Goal: Information Seeking & Learning: Learn about a topic

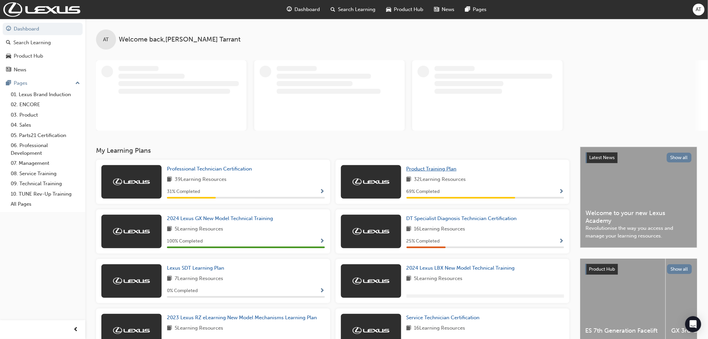
click at [428, 168] on span "Product Training Plan" at bounding box center [432, 169] width 50 height 6
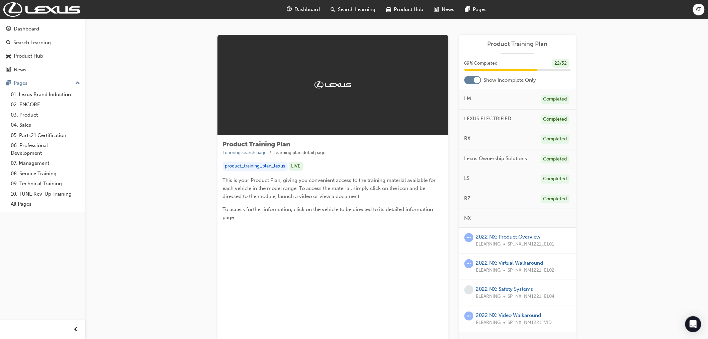
click at [503, 236] on link "2022 NX: Product Overview" at bounding box center [508, 237] width 65 height 6
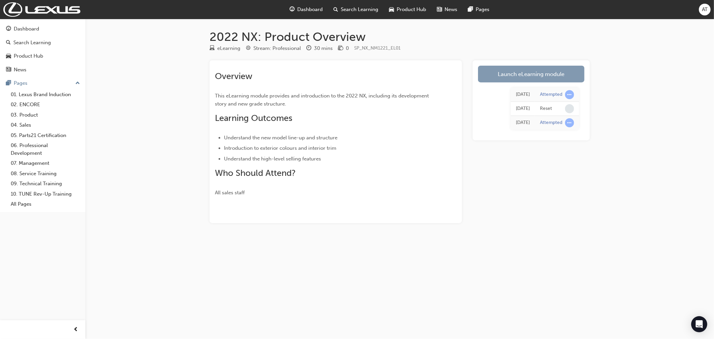
click at [561, 73] on link "Launch eLearning module" at bounding box center [531, 74] width 106 height 17
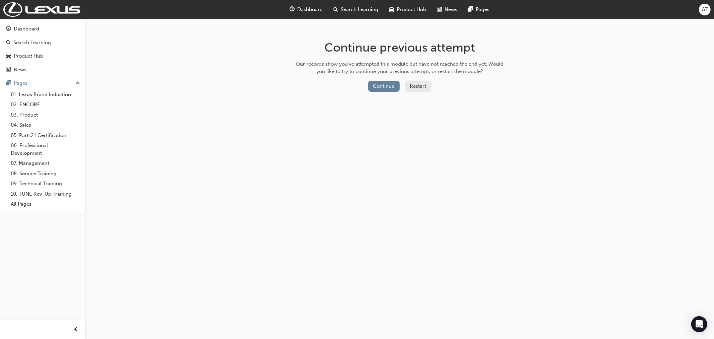
click at [418, 87] on button "Restart" at bounding box center [418, 86] width 26 height 11
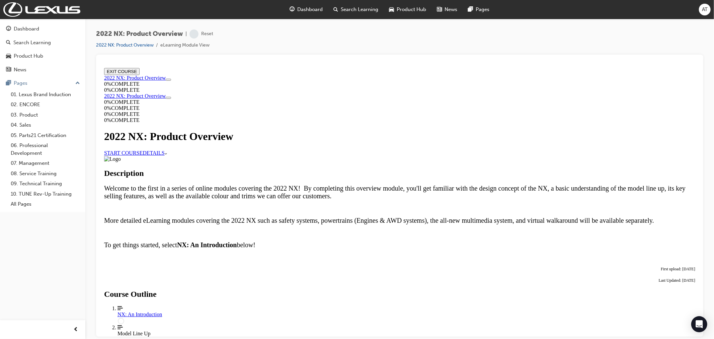
click at [142, 151] on link "START COURSE" at bounding box center [123, 153] width 39 height 6
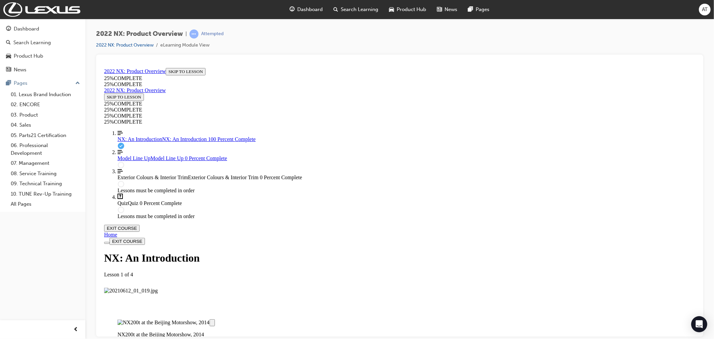
scroll to position [1065, 0]
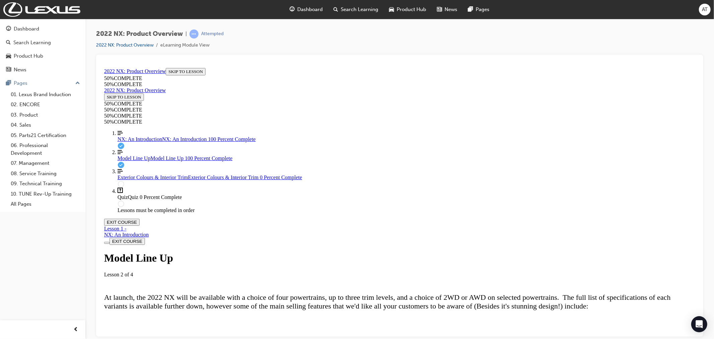
scroll to position [1849, 0]
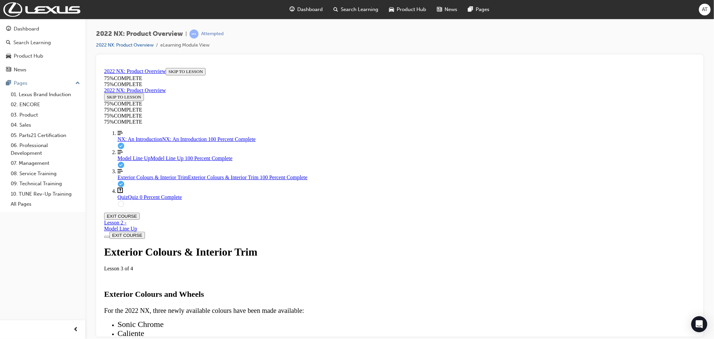
scroll to position [2362, 0]
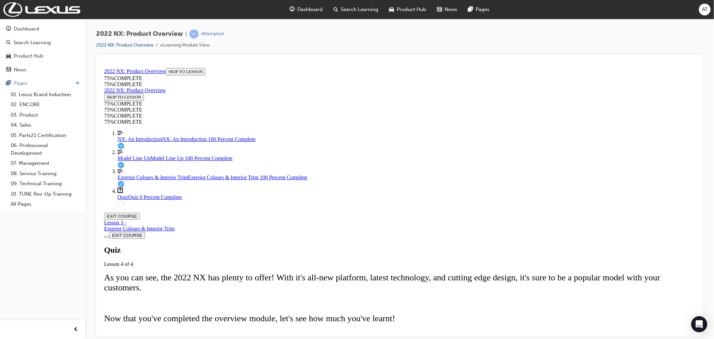
click at [134, 338] on button "START QUIZ" at bounding box center [119, 343] width 30 height 7
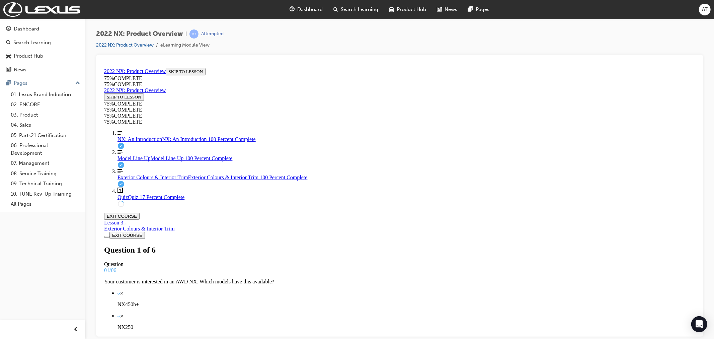
scroll to position [38, 0]
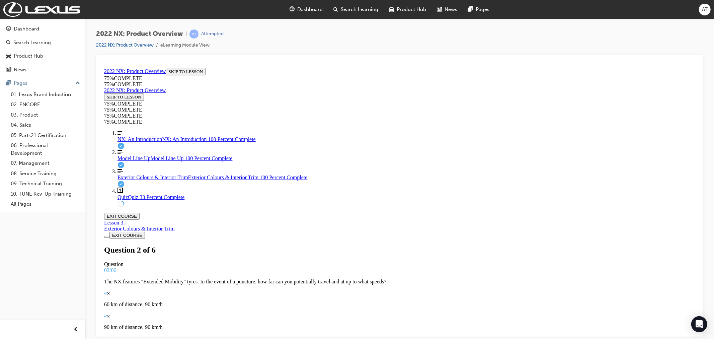
drag, startPoint x: 369, startPoint y: 261, endPoint x: 444, endPoint y: 197, distance: 98.6
drag, startPoint x: 355, startPoint y: 260, endPoint x: 387, endPoint y: 231, distance: 43.1
drag, startPoint x: 351, startPoint y: 254, endPoint x: 367, endPoint y: 257, distance: 16.6
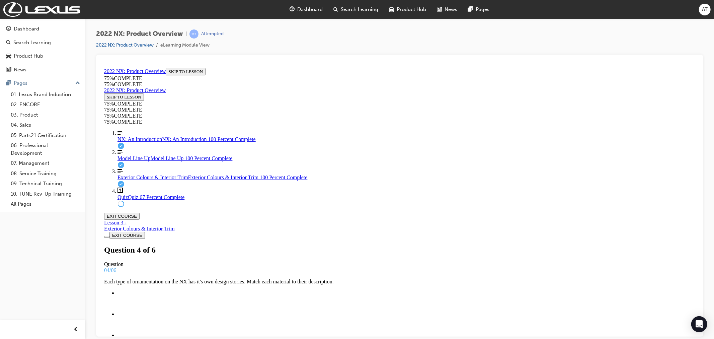
scroll to position [16, 0]
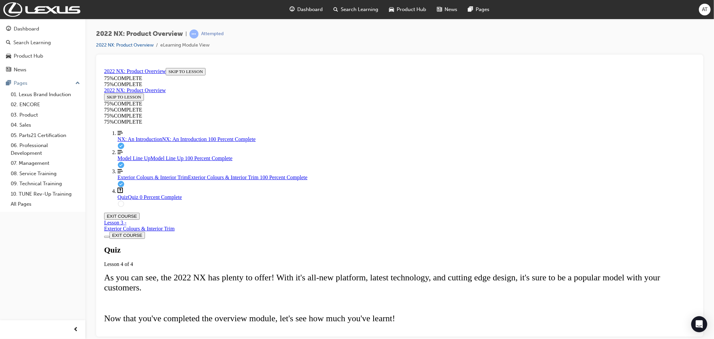
click at [133, 338] on span "TAKE AGAIN" at bounding box center [119, 343] width 27 height 5
drag, startPoint x: 368, startPoint y: 198, endPoint x: 390, endPoint y: 233, distance: 41.5
drag, startPoint x: 354, startPoint y: 203, endPoint x: 374, endPoint y: 201, distance: 20.5
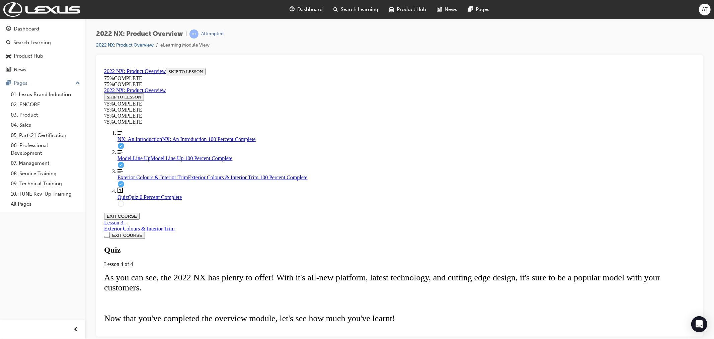
drag, startPoint x: 366, startPoint y: 262, endPoint x: 389, endPoint y: 261, distance: 23.8
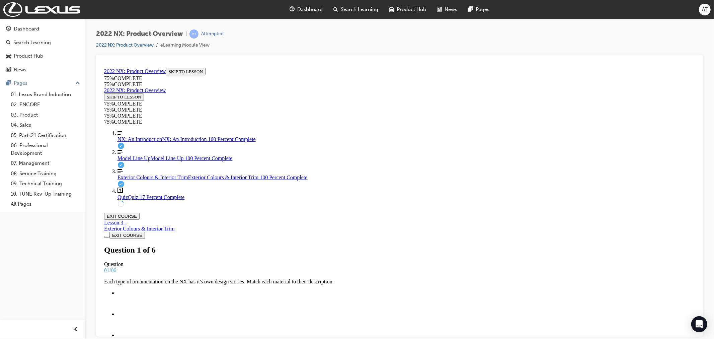
scroll to position [24, 0]
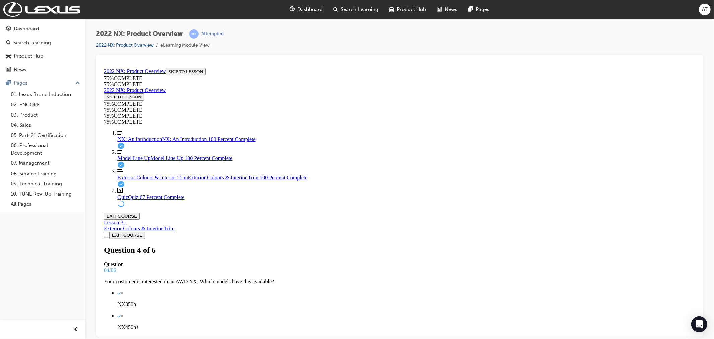
scroll to position [38, 0]
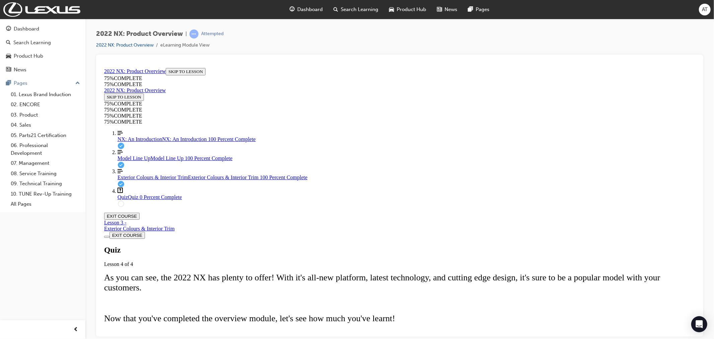
scroll to position [59, 0]
click at [136, 338] on button "TAKE AGAIN" at bounding box center [120, 343] width 32 height 7
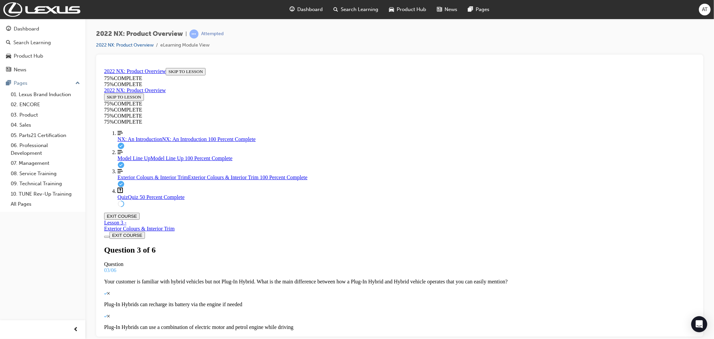
scroll to position [38, 0]
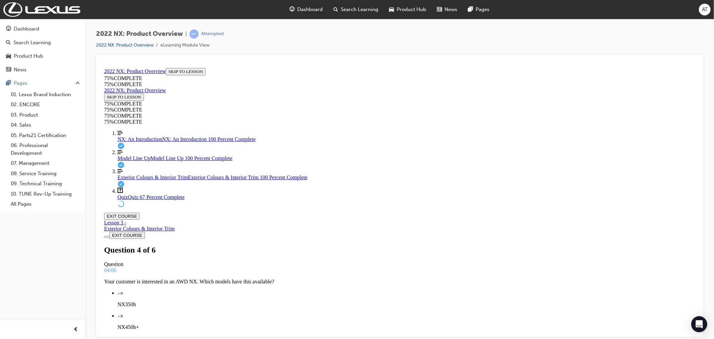
scroll to position [31, 0]
drag, startPoint x: 366, startPoint y: 231, endPoint x: 389, endPoint y: 266, distance: 41.5
drag, startPoint x: 360, startPoint y: 236, endPoint x: 379, endPoint y: 234, distance: 19.9
drag, startPoint x: 383, startPoint y: 200, endPoint x: 419, endPoint y: 205, distance: 35.6
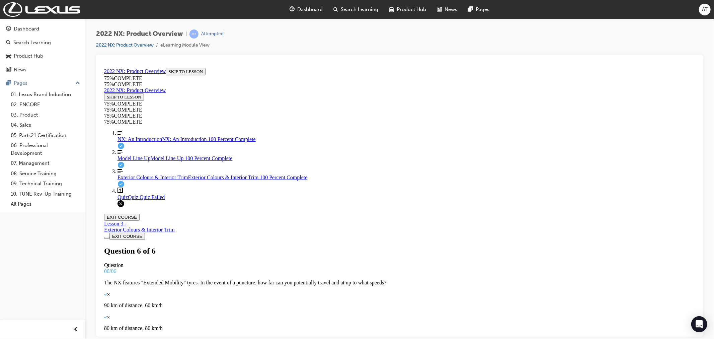
scroll to position [75, 0]
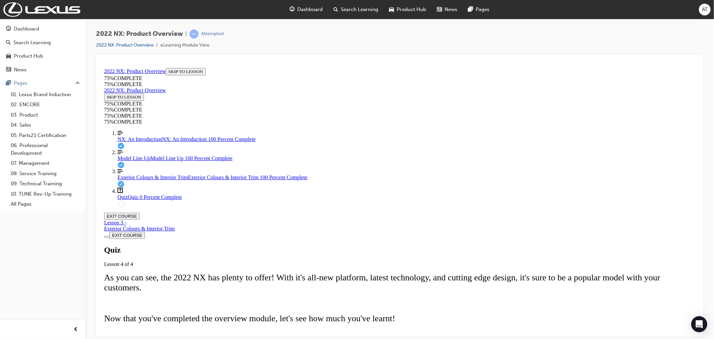
click at [360, 296] on div "Quiz Lesson 4 of 4 As you can see, the 2022 NX has plenty to offer! With it's a…" at bounding box center [399, 296] width 591 height 102
click at [136, 338] on button "TAKE AGAIN" at bounding box center [120, 343] width 32 height 7
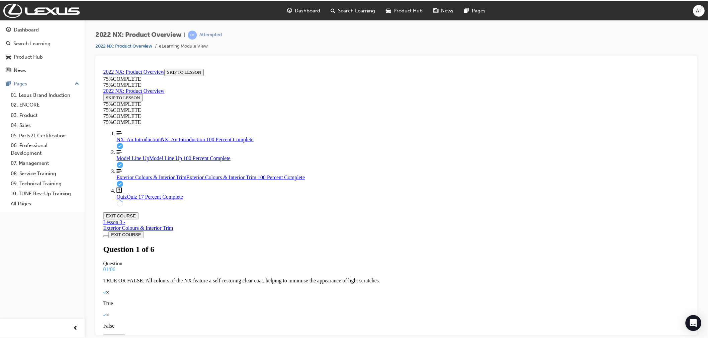
scroll to position [54, 0]
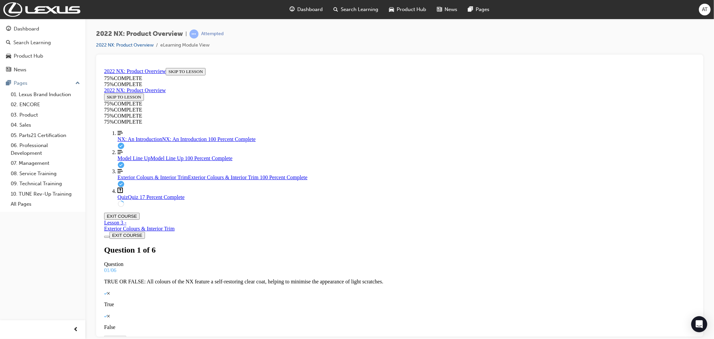
click at [400, 8] on span "Product Hub" at bounding box center [411, 10] width 29 height 8
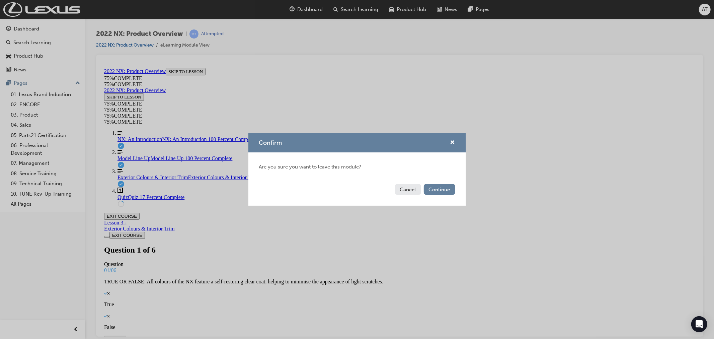
click at [454, 137] on div "Confirm" at bounding box center [357, 142] width 218 height 19
click at [454, 139] on button "Confirm" at bounding box center [452, 143] width 5 height 8
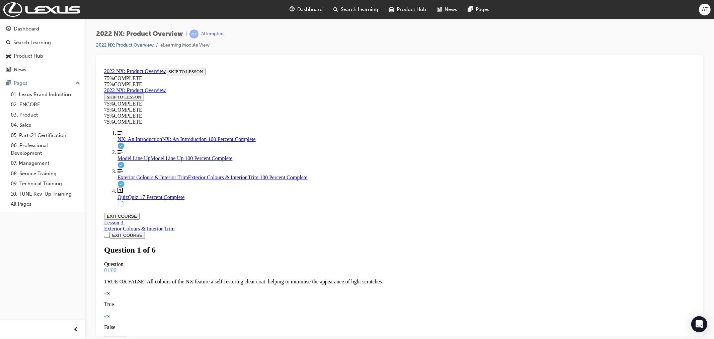
click at [322, 10] on span "Dashboard" at bounding box center [310, 10] width 25 height 8
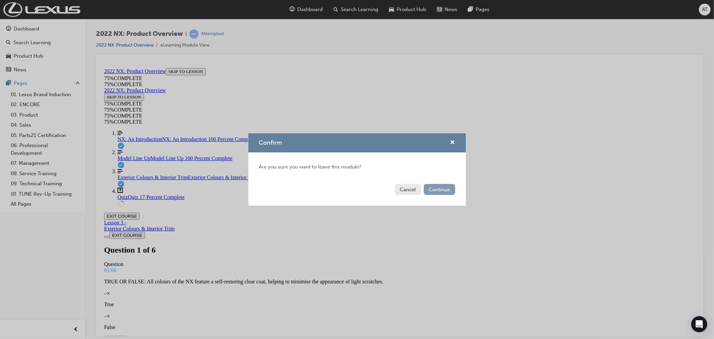
click at [434, 187] on button "Continue" at bounding box center [439, 189] width 31 height 11
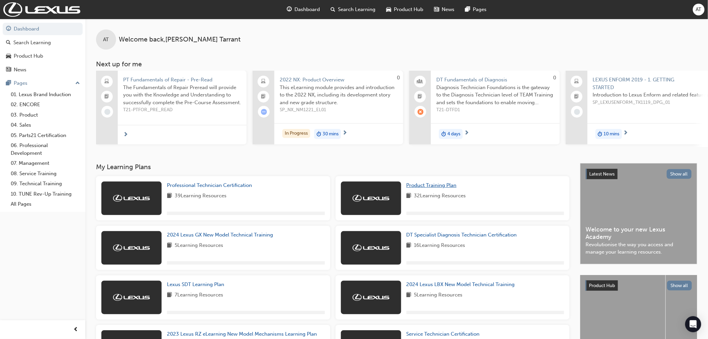
click at [436, 187] on span "Product Training Plan" at bounding box center [432, 185] width 50 height 6
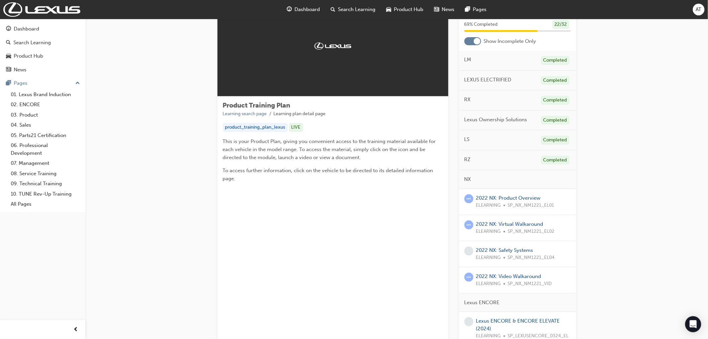
scroll to position [37, 0]
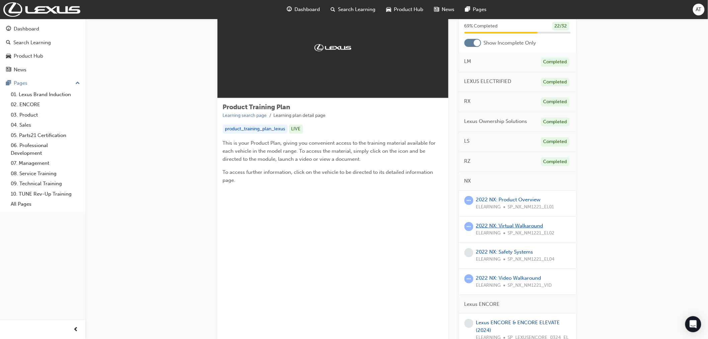
click at [500, 223] on link "2022 NX: Virtual Walkaround" at bounding box center [509, 226] width 67 height 6
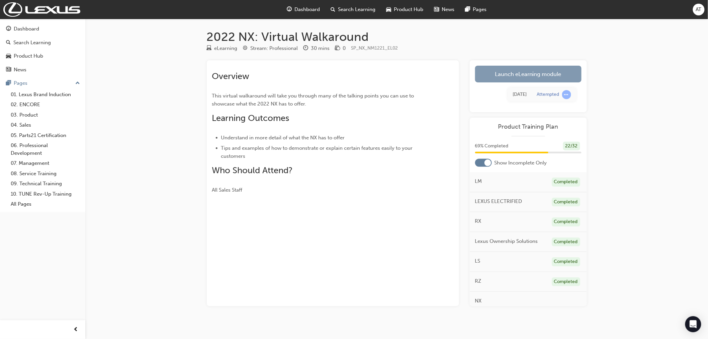
click at [507, 78] on link "Launch eLearning module" at bounding box center [528, 74] width 106 height 17
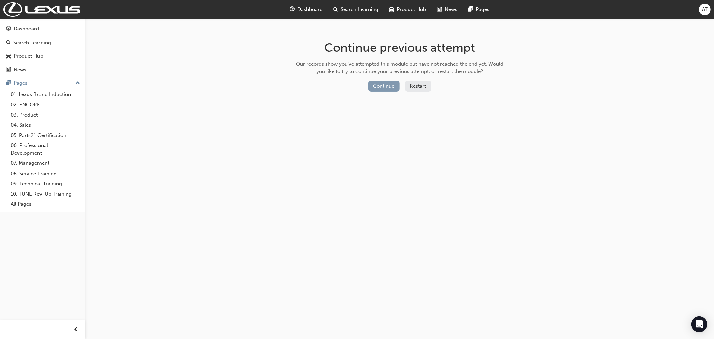
click at [371, 84] on button "Continue" at bounding box center [383, 86] width 31 height 11
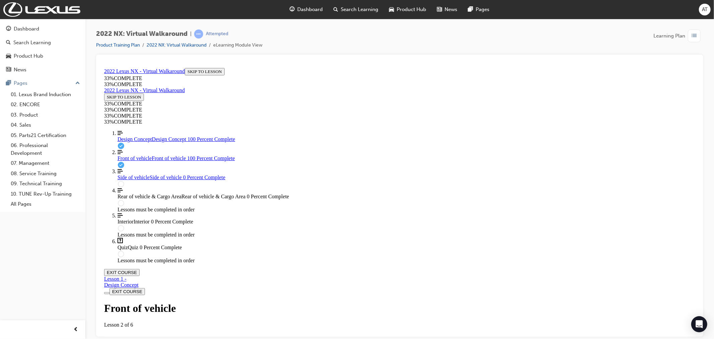
scroll to position [97, 0]
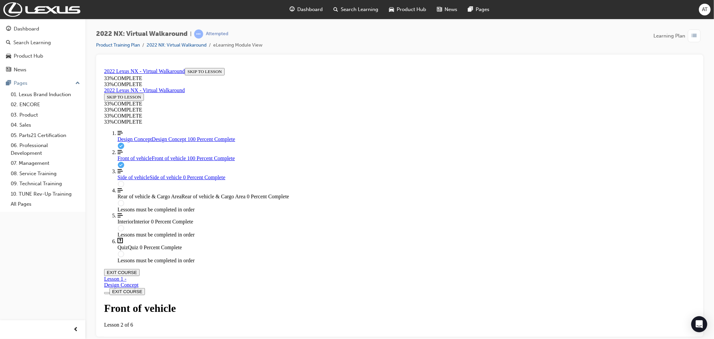
drag, startPoint x: 413, startPoint y: 138, endPoint x: 418, endPoint y: 114, distance: 24.1
click at [418, 302] on div "Front of vehicle Lesson 2 of 6" at bounding box center [399, 314] width 591 height 25
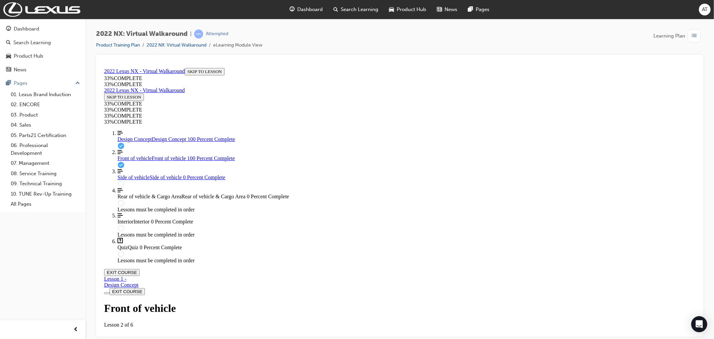
scroll to position [223, 0]
drag, startPoint x: 386, startPoint y: 222, endPoint x: 406, endPoint y: 281, distance: 62.6
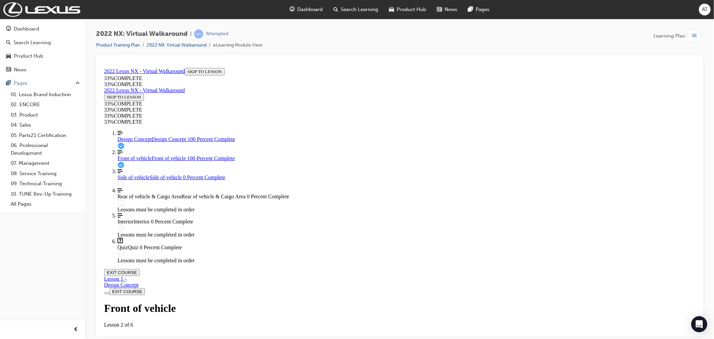
scroll to position [37, 0]
drag, startPoint x: 383, startPoint y: 152, endPoint x: 394, endPoint y: 153, distance: 11.2
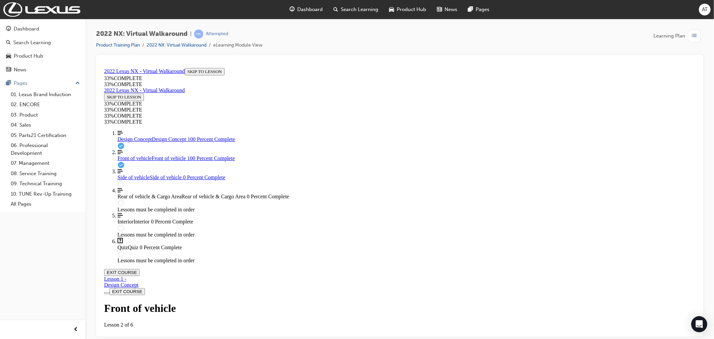
scroll to position [219, 0]
drag, startPoint x: 386, startPoint y: 259, endPoint x: 398, endPoint y: 259, distance: 12.1
drag, startPoint x: 385, startPoint y: 258, endPoint x: 397, endPoint y: 258, distance: 12.4
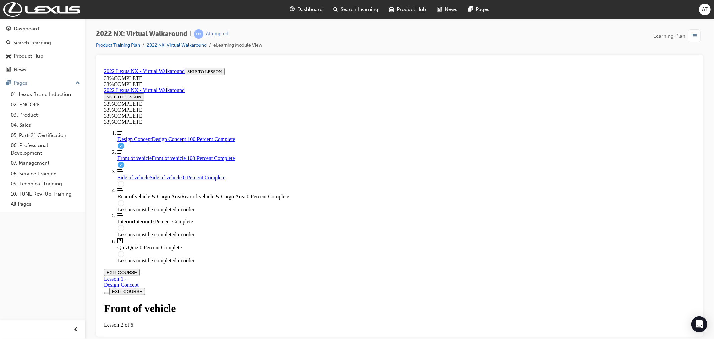
drag, startPoint x: 426, startPoint y: 253, endPoint x: 456, endPoint y: 252, distance: 29.8
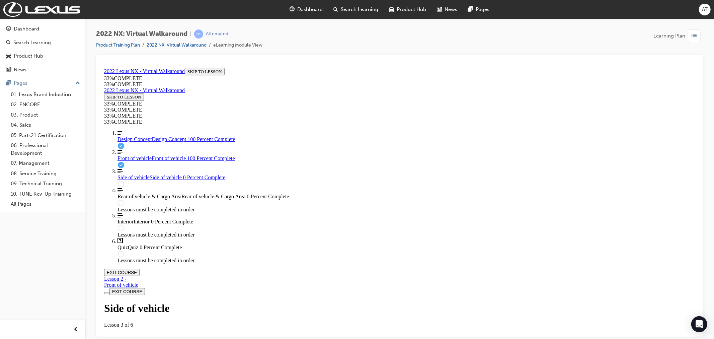
scroll to position [23, 0]
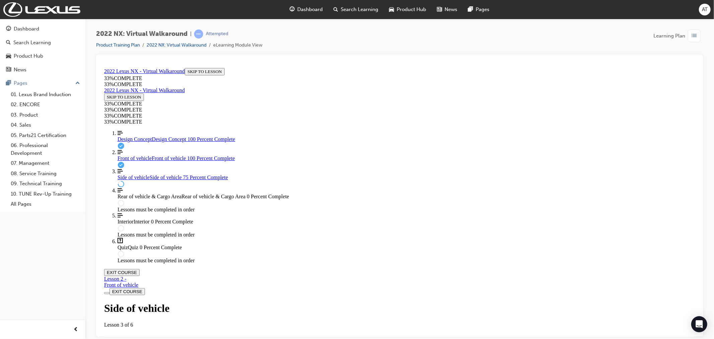
scroll to position [222, 0]
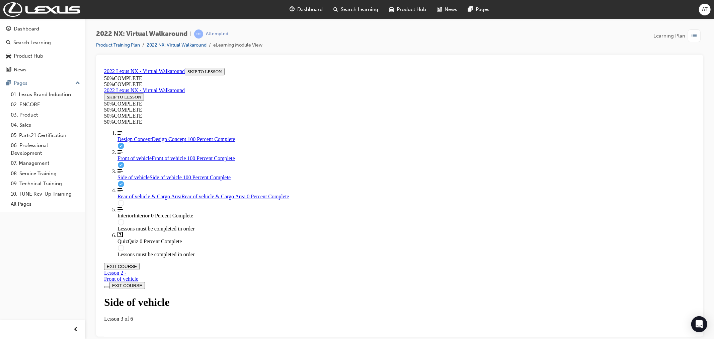
scroll to position [616, 0]
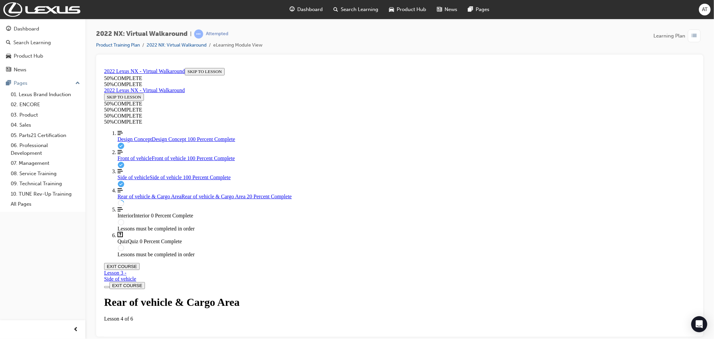
scroll to position [97, 0]
click at [146, 337] on img "Labeled Graphic" at bounding box center [131, 340] width 29 height 6
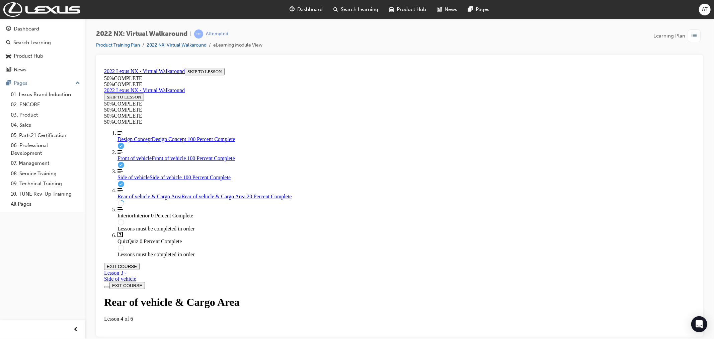
click at [146, 337] on img "Labeled Graphic" at bounding box center [131, 340] width 29 height 6
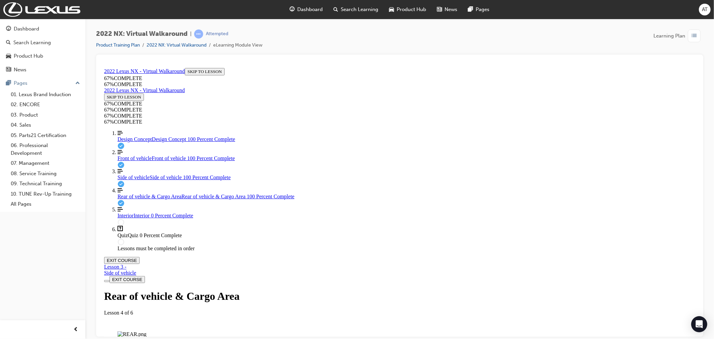
scroll to position [361, 0]
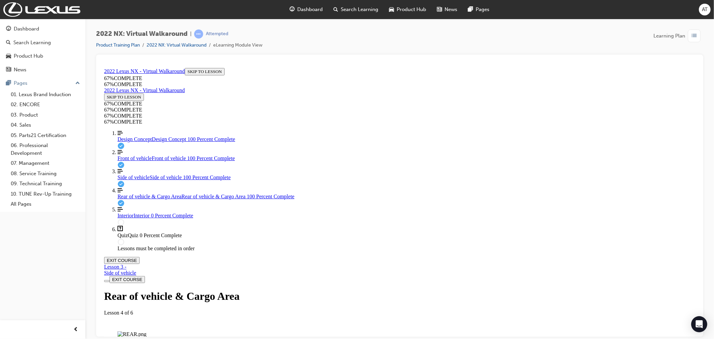
scroll to position [840, 0]
click at [172, 331] on img "Labeled Graphic" at bounding box center [144, 334] width 55 height 6
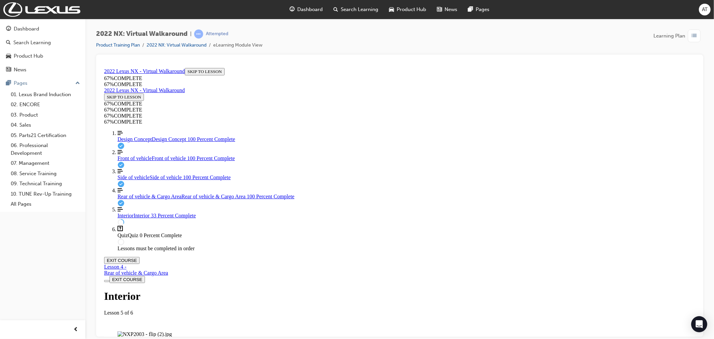
drag, startPoint x: 285, startPoint y: 167, endPoint x: 309, endPoint y: 173, distance: 24.9
click at [172, 331] on img "Labeled Graphic" at bounding box center [144, 334] width 55 height 6
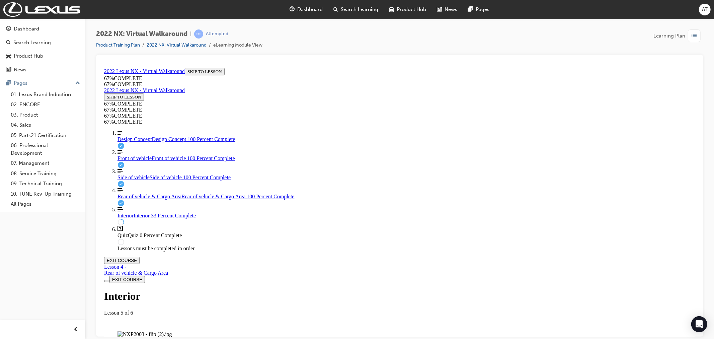
click at [172, 331] on img "Labeled Graphic" at bounding box center [144, 334] width 55 height 6
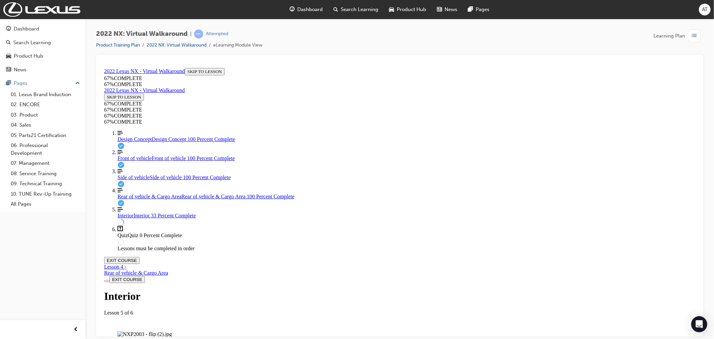
click at [172, 331] on img "Labeled Graphic" at bounding box center [144, 334] width 55 height 6
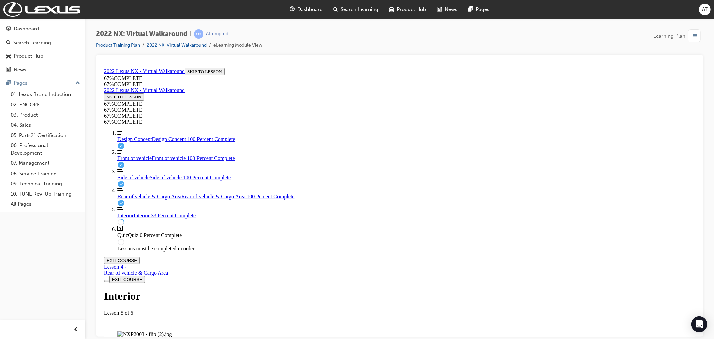
click at [172, 331] on img "Labeled Graphic" at bounding box center [144, 334] width 55 height 6
drag, startPoint x: 474, startPoint y: 186, endPoint x: 469, endPoint y: 197, distance: 11.7
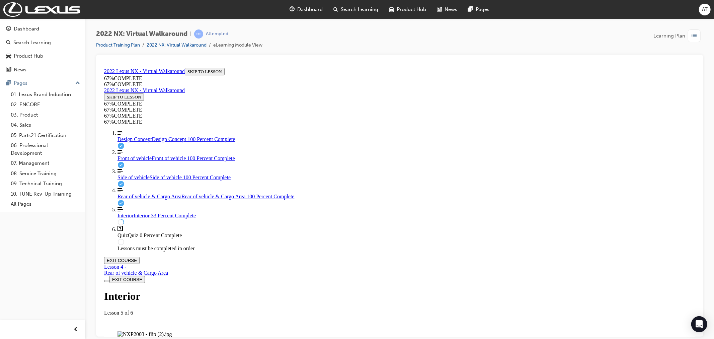
click at [172, 331] on img "Labeled Graphic" at bounding box center [144, 334] width 55 height 6
drag, startPoint x: 457, startPoint y: 247, endPoint x: 452, endPoint y: 248, distance: 5.0
click at [172, 331] on img "Labeled Graphic" at bounding box center [144, 334] width 55 height 6
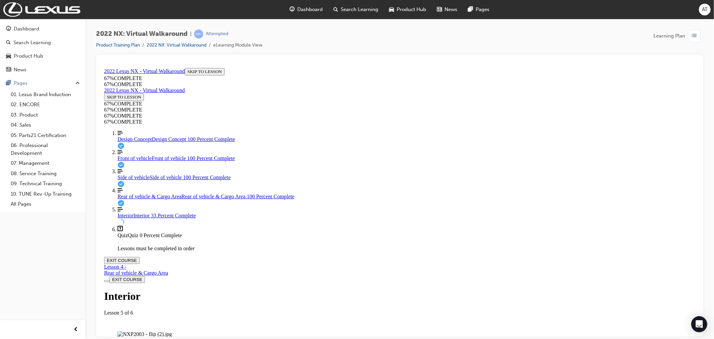
click at [172, 331] on img "Labeled Graphic" at bounding box center [144, 334] width 55 height 6
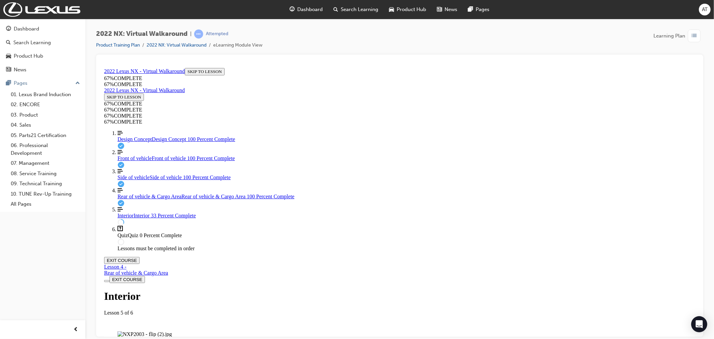
drag, startPoint x: 573, startPoint y: 224, endPoint x: 573, endPoint y: 216, distance: 7.4
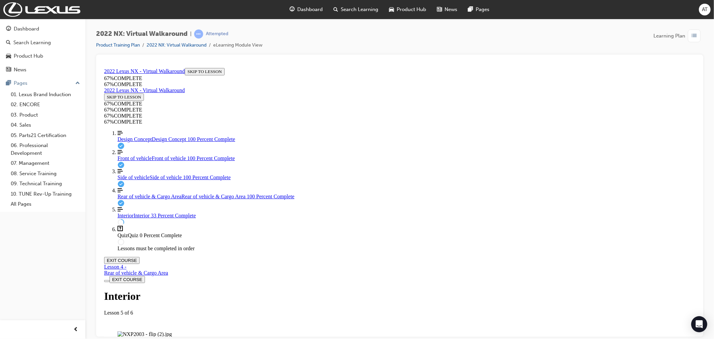
click at [172, 331] on img "Labeled Graphic" at bounding box center [144, 334] width 55 height 6
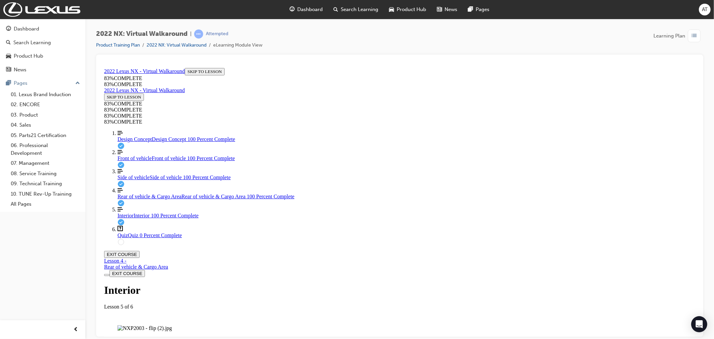
scroll to position [150, 0]
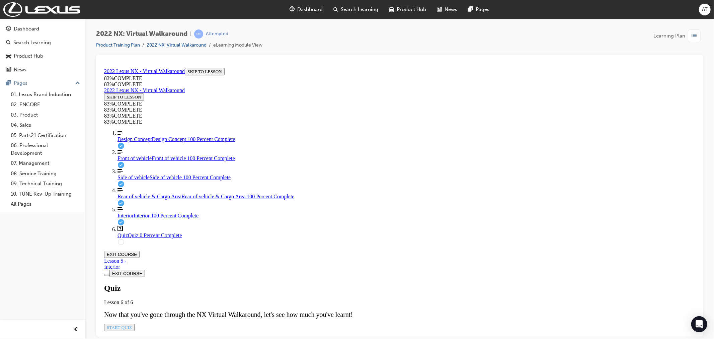
scroll to position [24, 0]
click at [132, 324] on span "START QUIZ" at bounding box center [118, 326] width 25 height 5
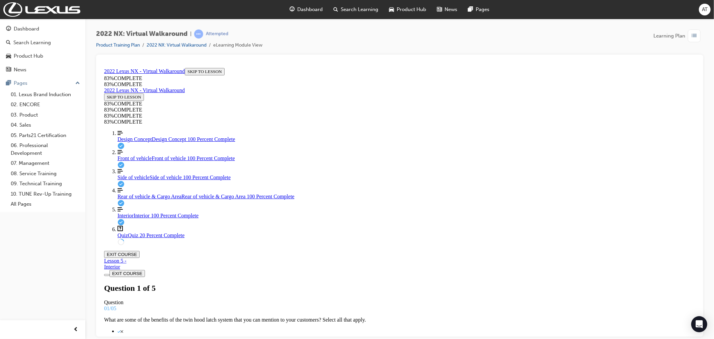
scroll to position [42, 0]
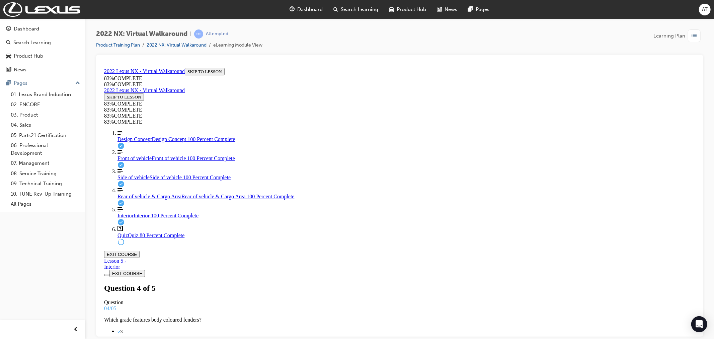
scroll to position [0, 0]
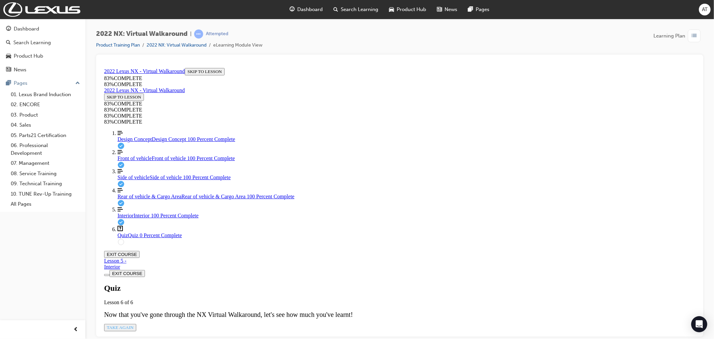
scroll to position [24, 0]
click at [133, 324] on span "TAKE AGAIN" at bounding box center [119, 326] width 27 height 5
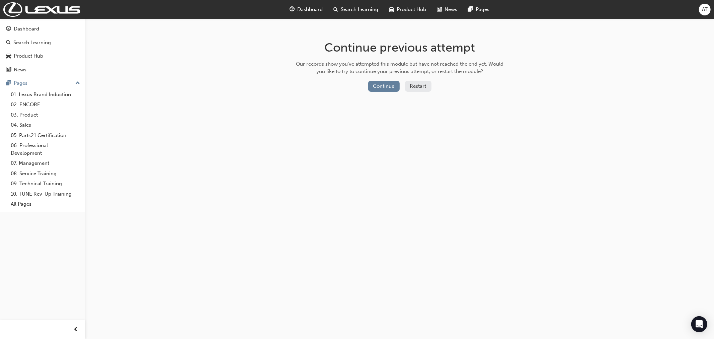
click at [411, 84] on button "Restart" at bounding box center [418, 86] width 26 height 11
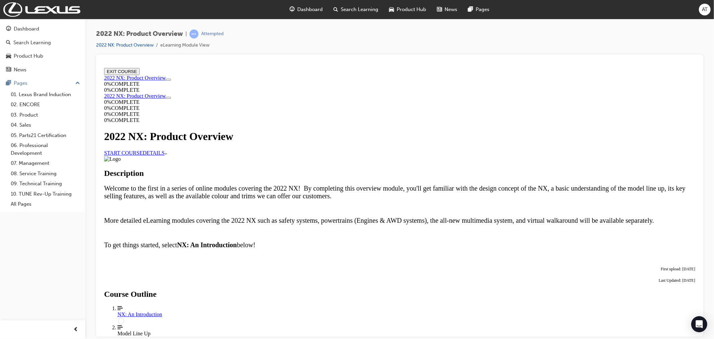
click at [142, 153] on link "START COURSE" at bounding box center [123, 153] width 39 height 6
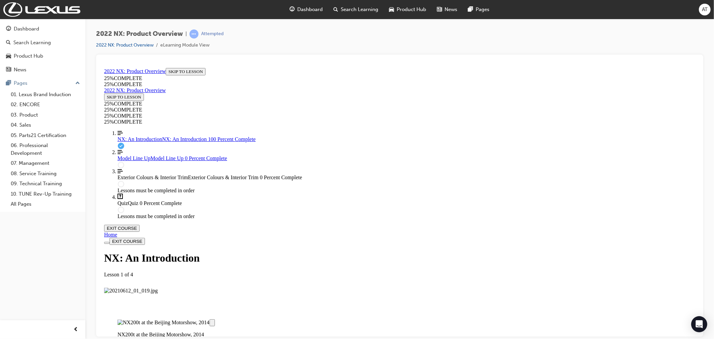
scroll to position [1065, 0]
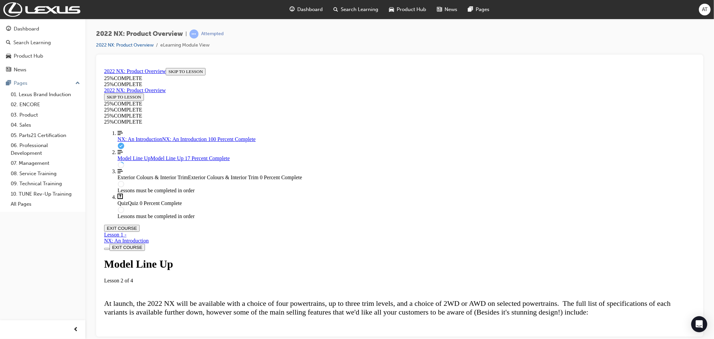
scroll to position [209, 0]
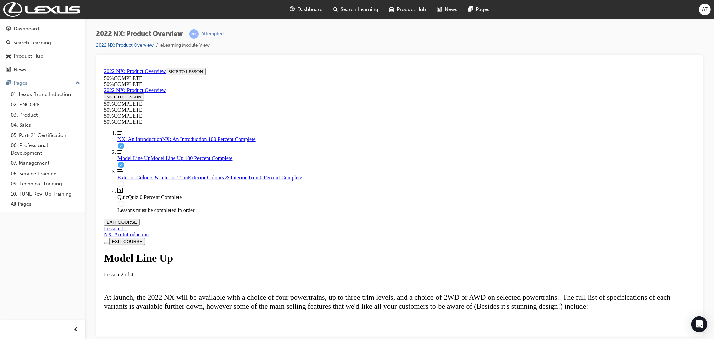
scroll to position [1793, 0]
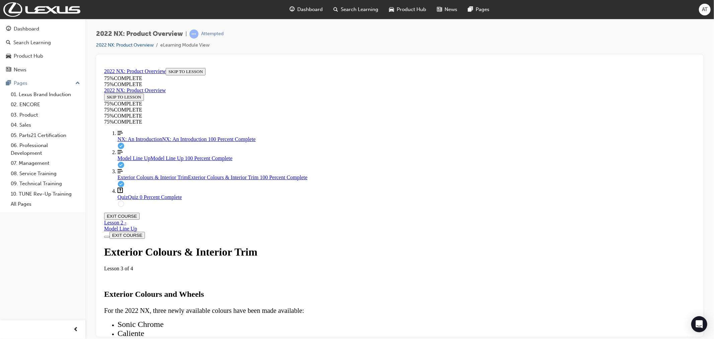
scroll to position [2362, 0]
click at [162, 142] on div "NX: An Introduction NX: An Introduction 100 Percent Complete" at bounding box center [406, 139] width 578 height 6
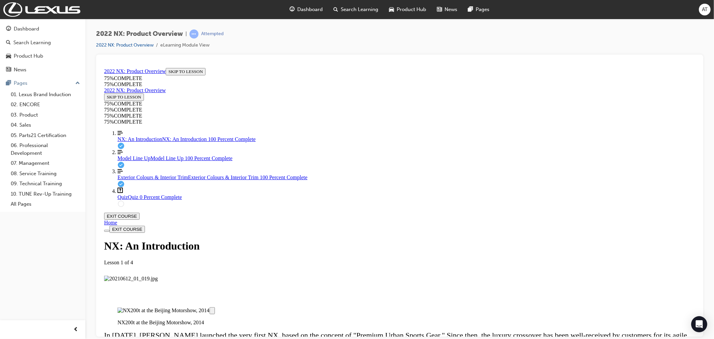
scroll to position [1065, 0]
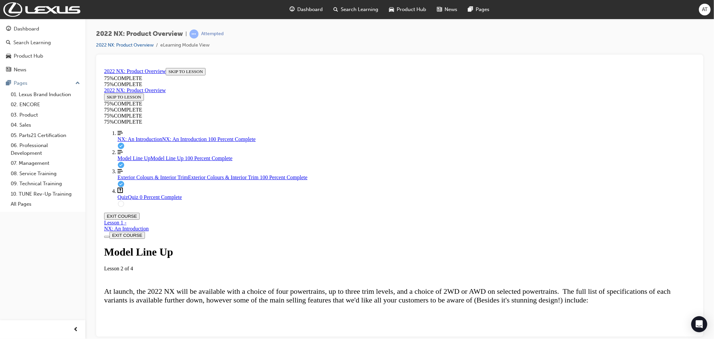
scroll to position [209, 0]
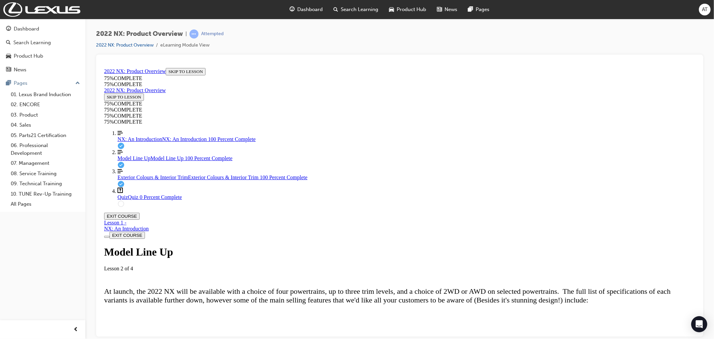
scroll to position [44, 0]
drag, startPoint x: 295, startPoint y: 221, endPoint x: 294, endPoint y: 216, distance: 5.1
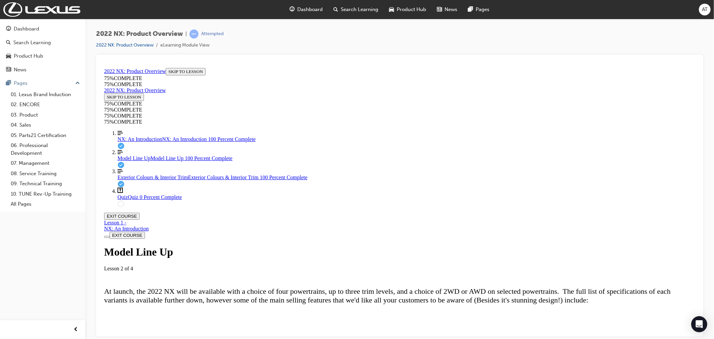
scroll to position [239, 0]
click at [148, 225] on div "NX: An Introduction" at bounding box center [126, 228] width 45 height 6
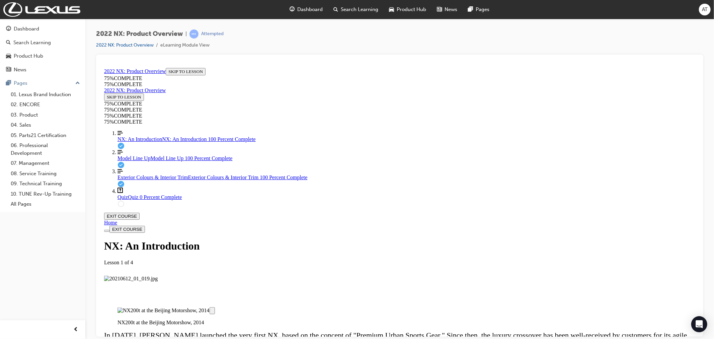
scroll to position [990, 0]
drag, startPoint x: 436, startPoint y: 204, endPoint x: 431, endPoint y: 205, distance: 4.8
drag, startPoint x: 289, startPoint y: 298, endPoint x: 306, endPoint y: 293, distance: 18.4
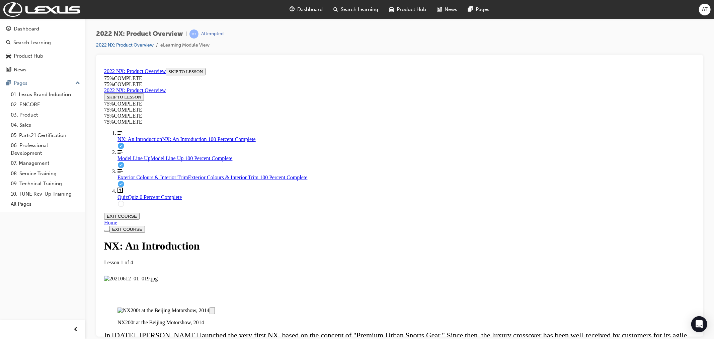
scroll to position [1065, 0]
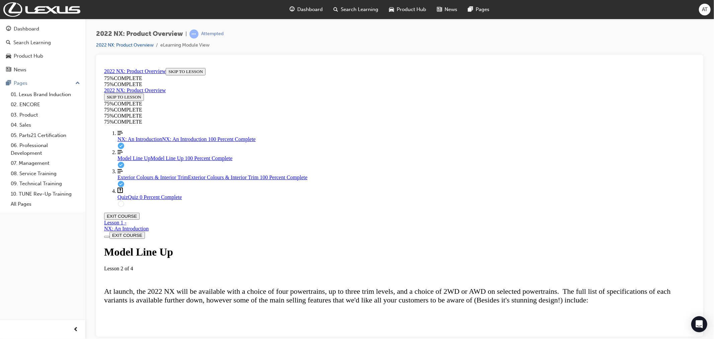
scroll to position [246, 0]
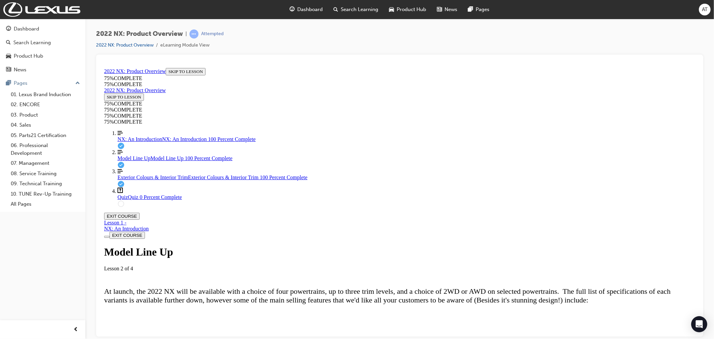
click at [260, 329] on div "Lesson Content" at bounding box center [399, 329] width 591 height 0
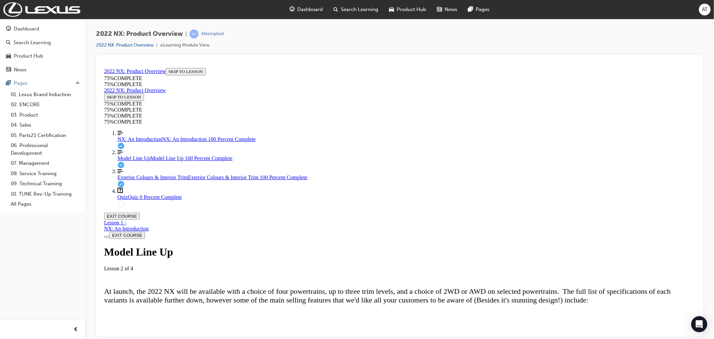
scroll to position [225, 0]
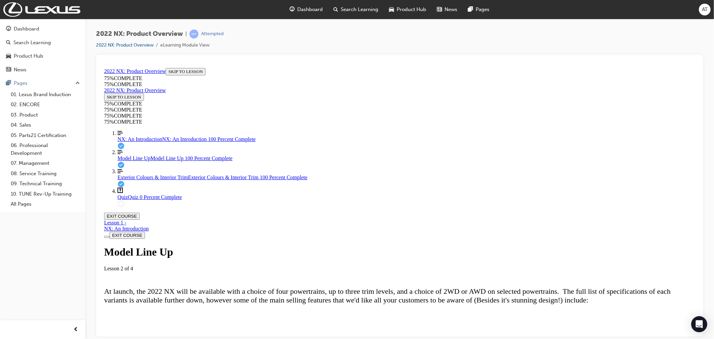
scroll to position [767, 0]
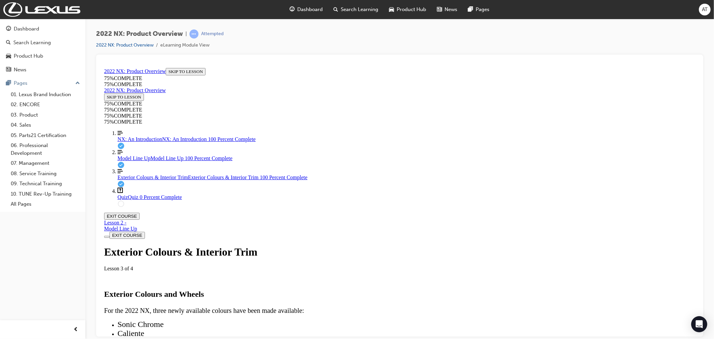
scroll to position [0, 0]
click at [137, 219] on div "Lesson 2 - Model Line Up" at bounding box center [120, 225] width 33 height 12
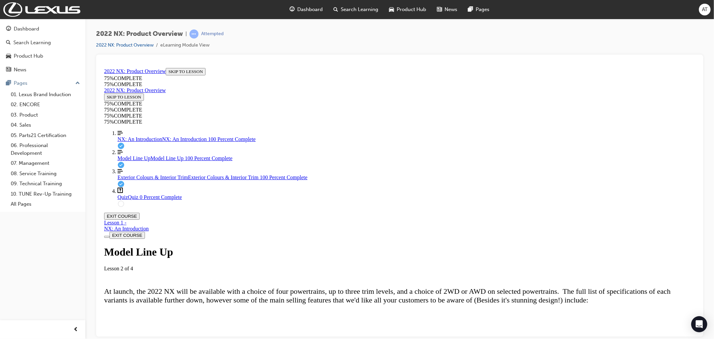
scroll to position [1849, 0]
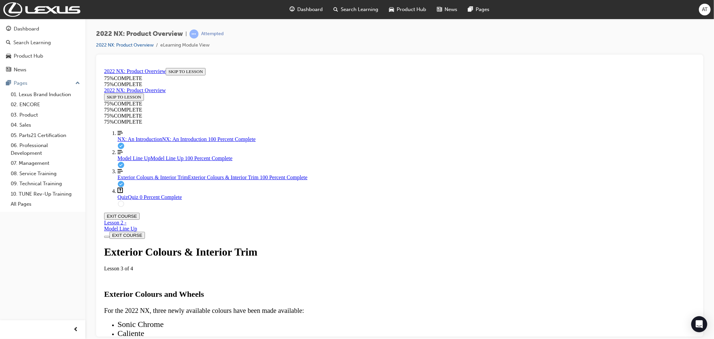
scroll to position [0, 0]
click at [104, 219] on icon "Lesson Content" at bounding box center [104, 219] width 0 height 0
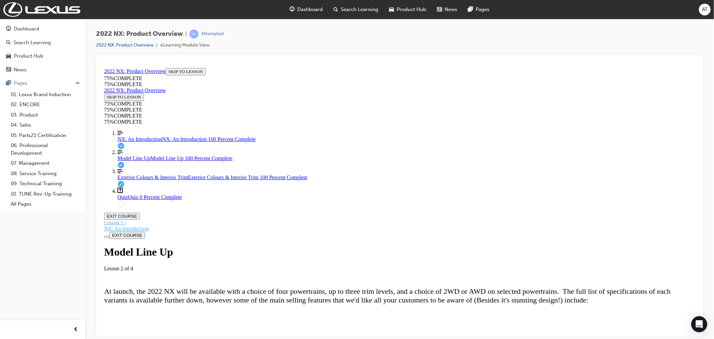
click at [148, 225] on div "NX: An Introduction" at bounding box center [126, 228] width 45 height 6
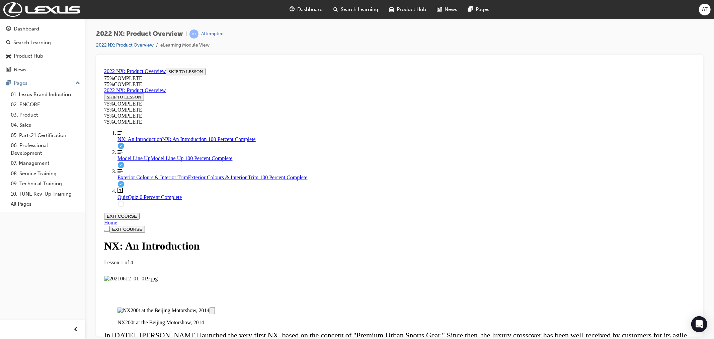
scroll to position [1065, 0]
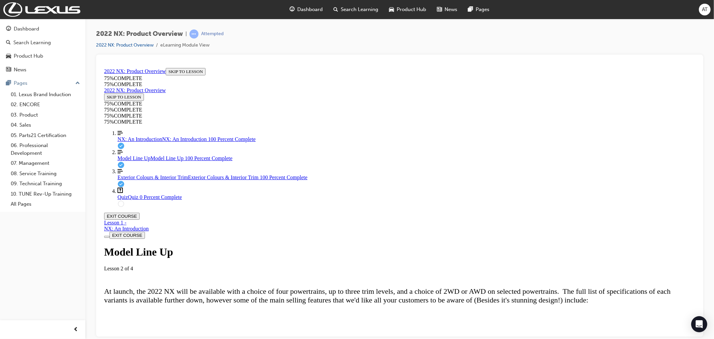
scroll to position [135, 0]
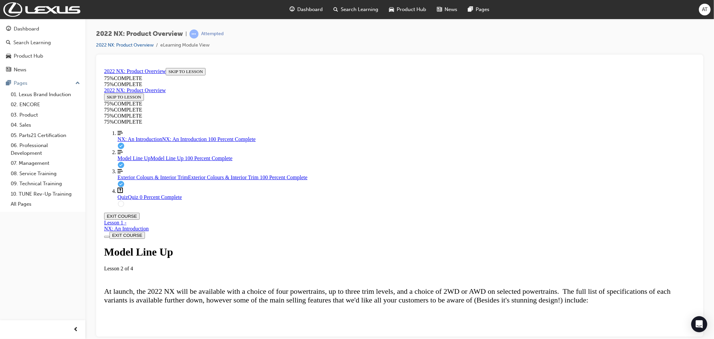
scroll to position [61, 0]
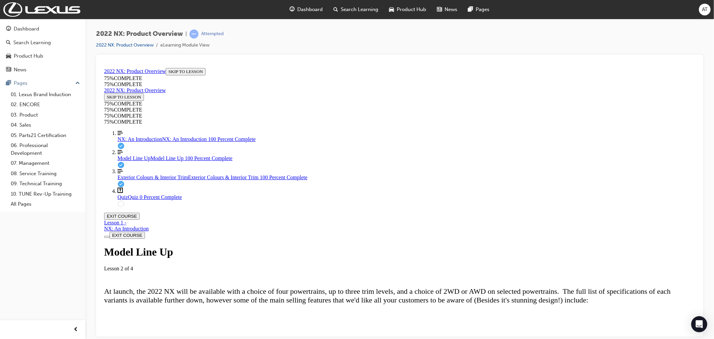
scroll to position [1849, 0]
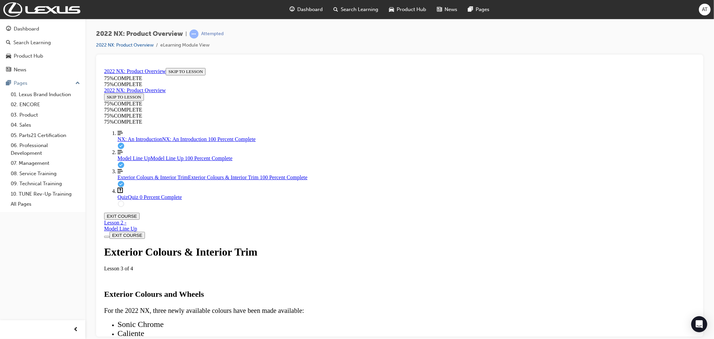
scroll to position [0, 0]
click at [126, 142] on link "Align left Three vertical lines aligned to the left NX: An Introduction NX: An …" at bounding box center [406, 136] width 578 height 12
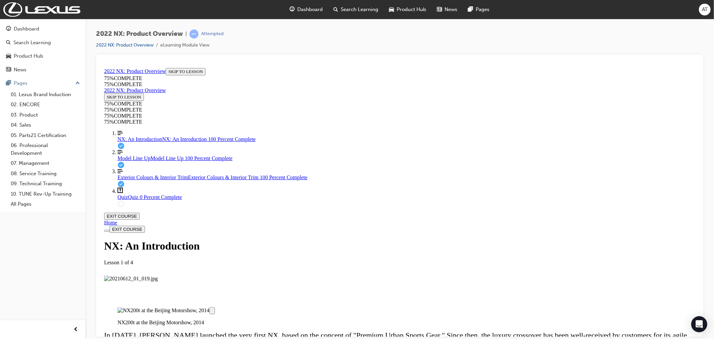
scroll to position [1065, 0]
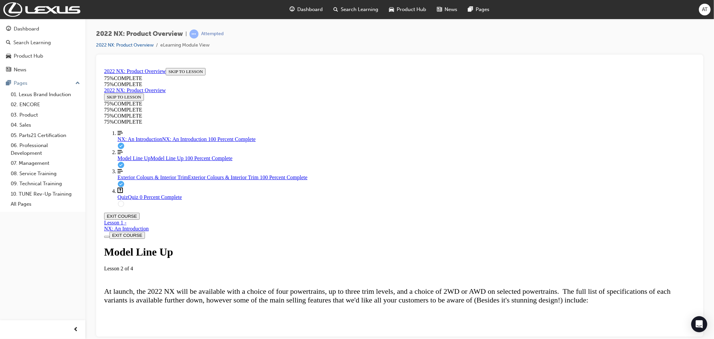
scroll to position [1849, 0]
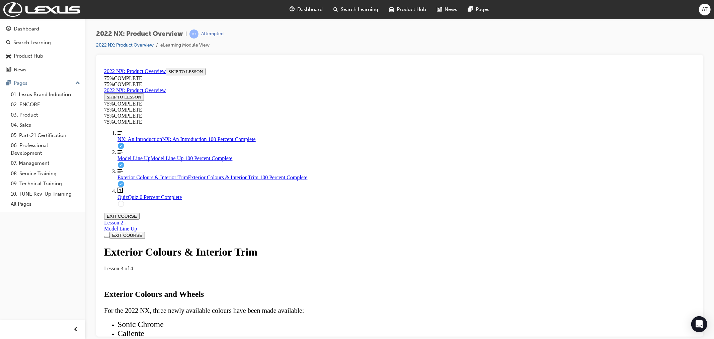
scroll to position [0, 0]
click at [137, 225] on div "Model Line Up" at bounding box center [120, 228] width 33 height 6
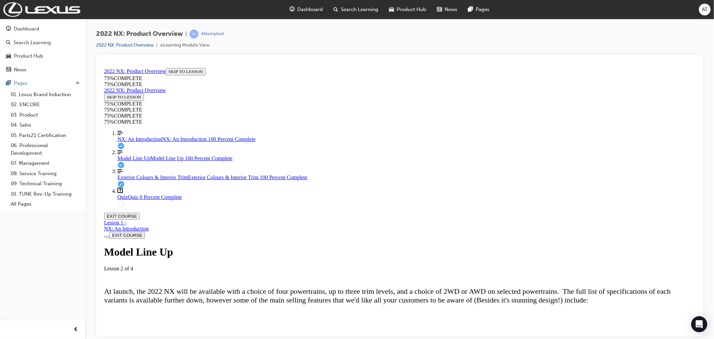
scroll to position [692, 0]
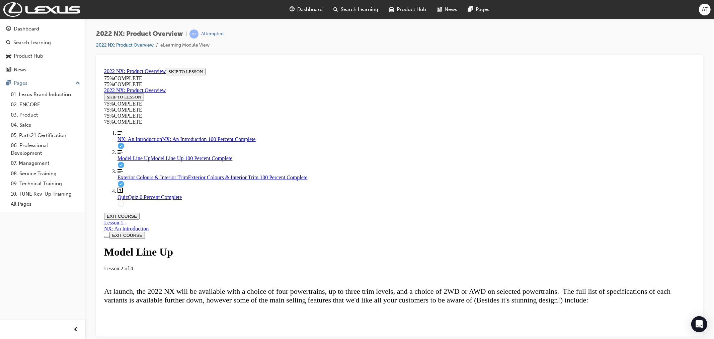
click at [148, 225] on div "NX: An Introduction" at bounding box center [126, 228] width 45 height 6
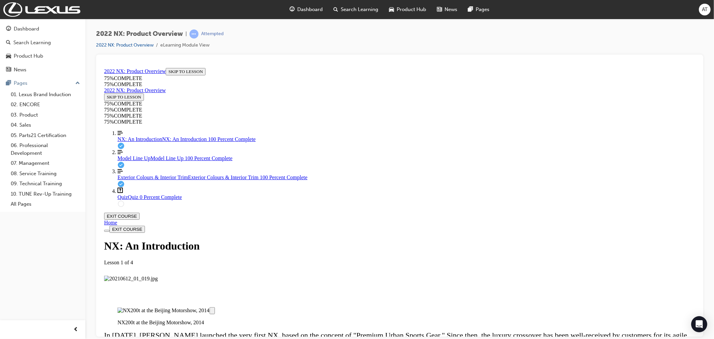
scroll to position [990, 0]
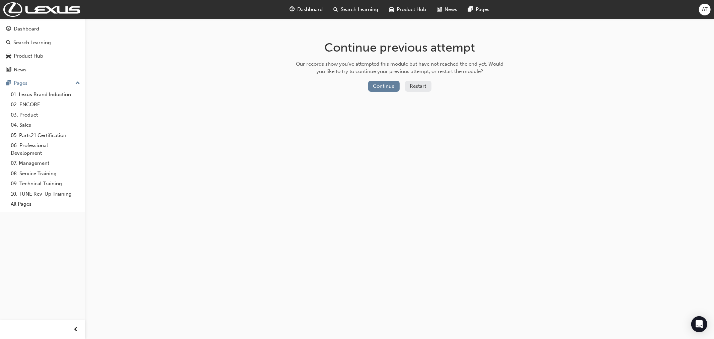
click at [410, 89] on button "Restart" at bounding box center [418, 86] width 26 height 11
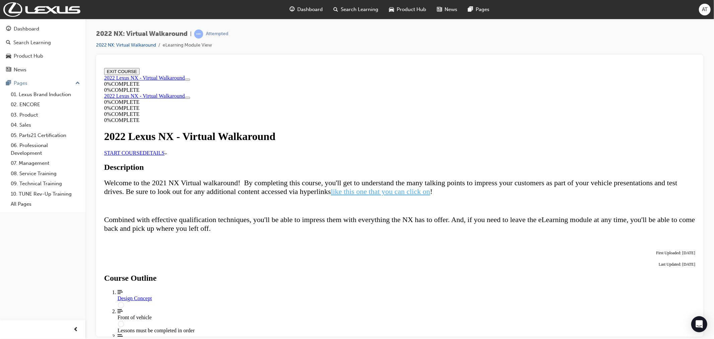
click at [142, 155] on link "START COURSE" at bounding box center [123, 153] width 39 height 6
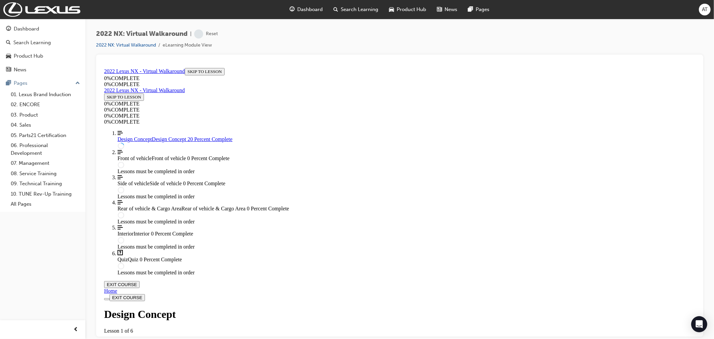
scroll to position [23, 0]
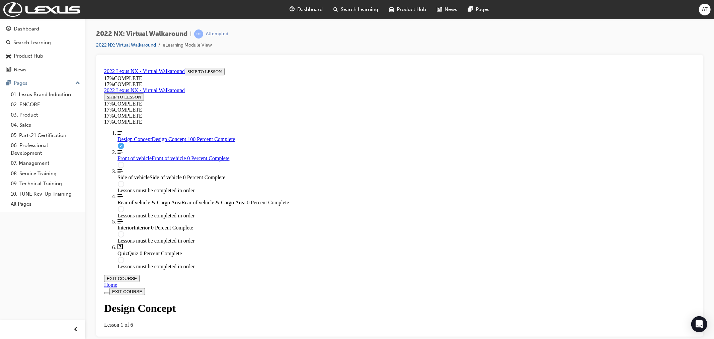
scroll to position [633, 0]
